Goal: Navigation & Orientation: Understand site structure

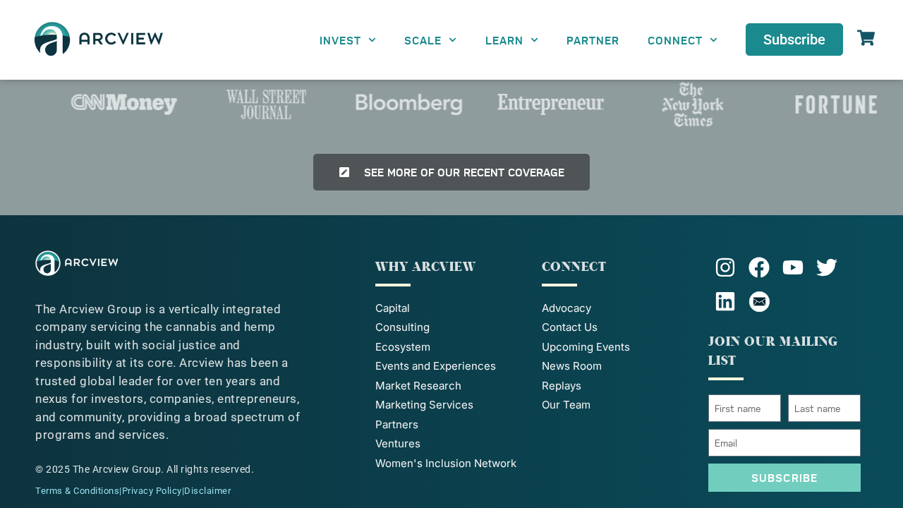
scroll to position [3315, 0]
